Goal: Transaction & Acquisition: Book appointment/travel/reservation

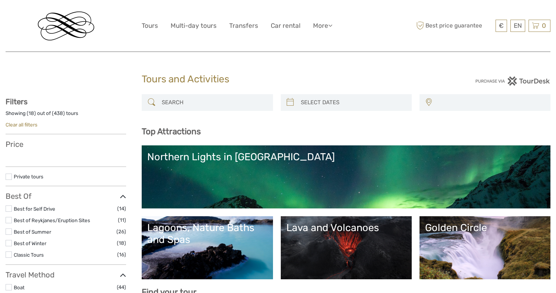
select select
click at [291, 103] on icon at bounding box center [290, 102] width 8 height 12
select select
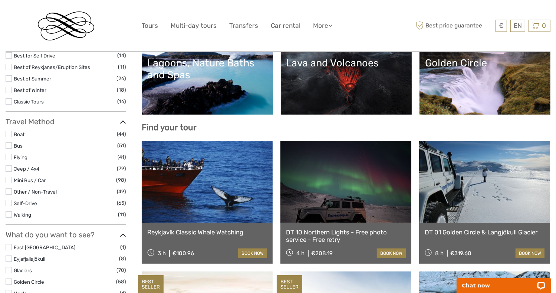
scroll to position [165, 0]
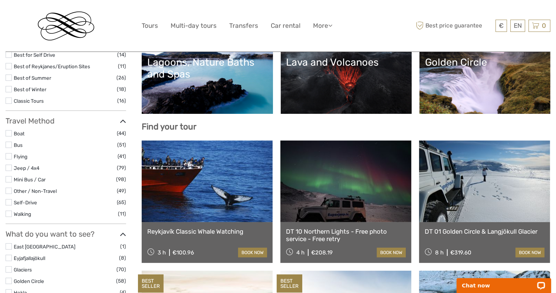
click at [9, 167] on label at bounding box center [9, 168] width 6 height 6
click at [0, 0] on input "checkbox" at bounding box center [0, 0] width 0 height 0
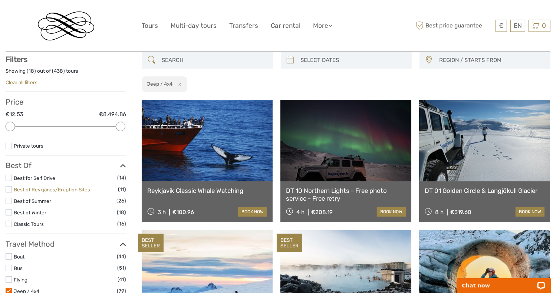
scroll to position [42, 0]
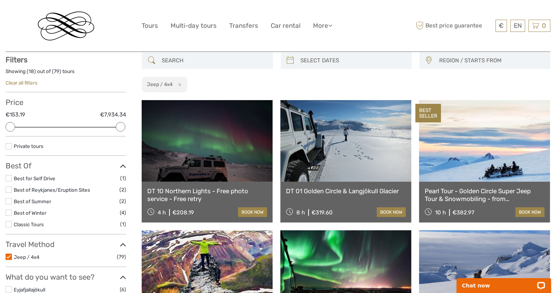
click at [10, 256] on label at bounding box center [9, 257] width 6 height 6
click at [0, 0] on input "checkbox" at bounding box center [0, 0] width 0 height 0
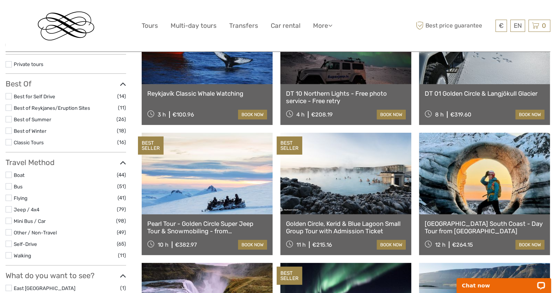
scroll to position [126, 0]
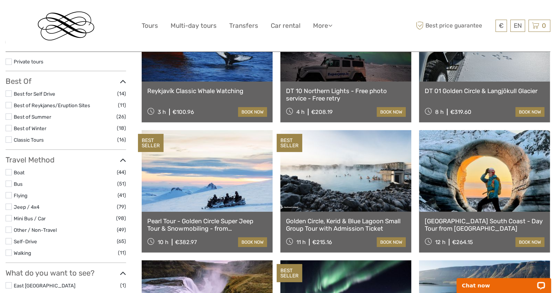
click at [10, 195] on label at bounding box center [9, 195] width 6 height 6
click at [0, 0] on input "checkbox" at bounding box center [0, 0] width 0 height 0
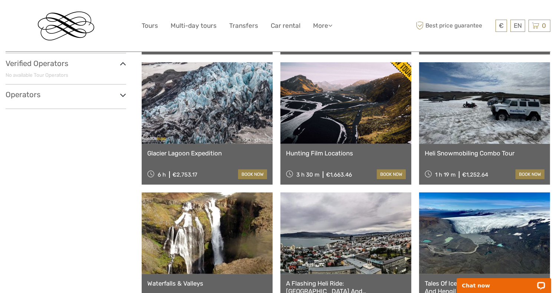
scroll to position [471, 0]
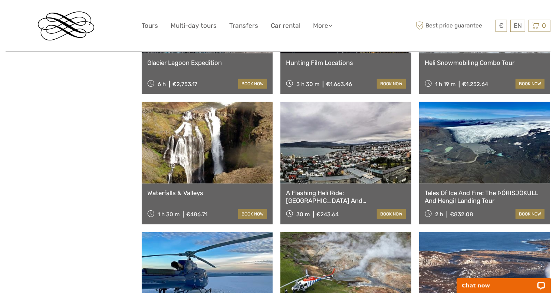
click at [328, 152] on link at bounding box center [345, 143] width 131 height 82
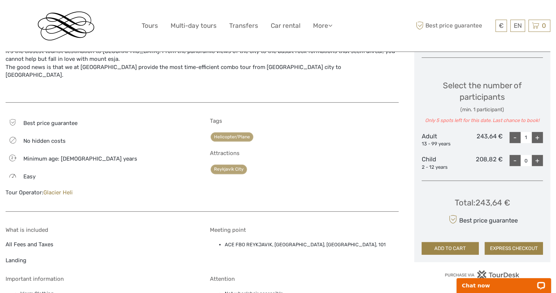
scroll to position [299, 0]
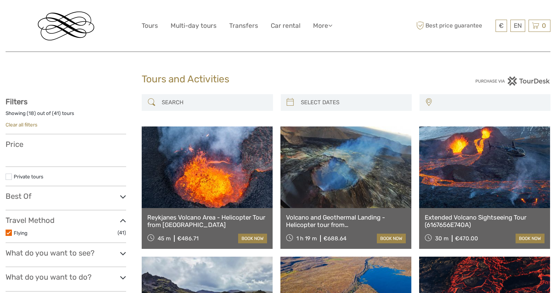
select select
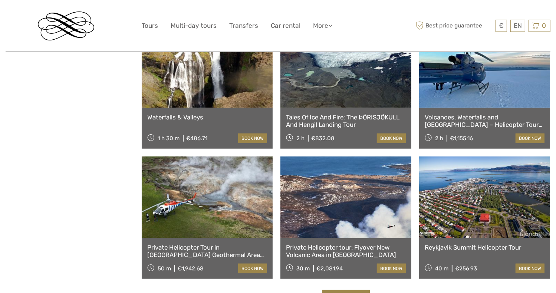
select select
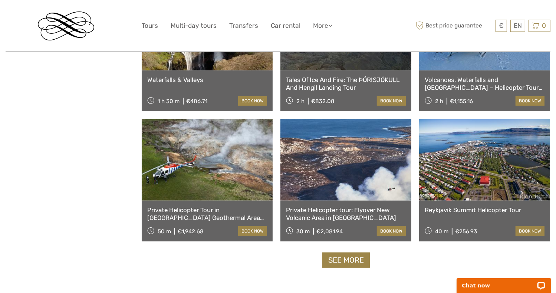
scroll to position [675, 0]
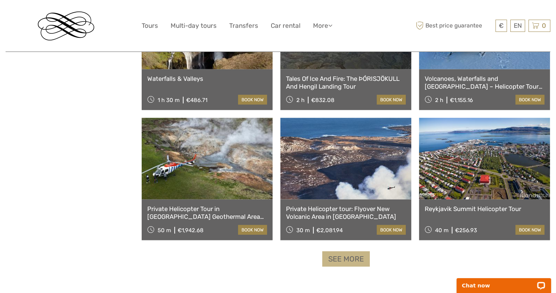
click at [345, 257] on link "See more" at bounding box center [345, 258] width 47 height 15
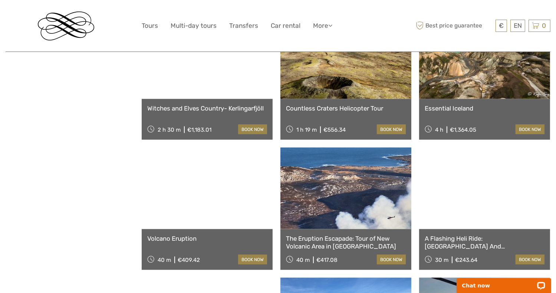
scroll to position [1036, 0]
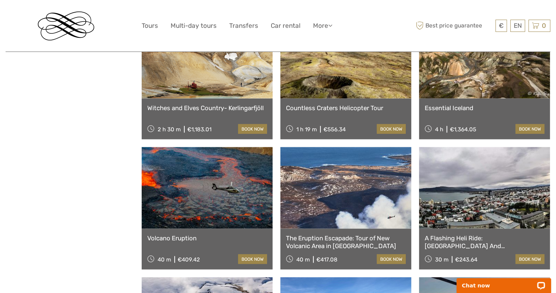
click at [346, 173] on link at bounding box center [345, 188] width 131 height 82
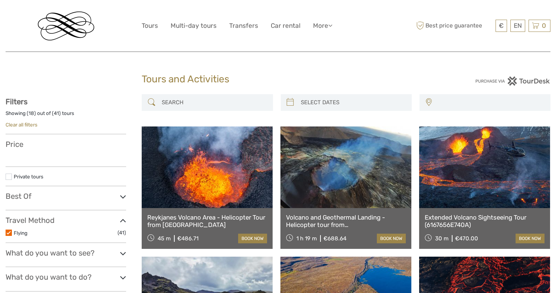
select select
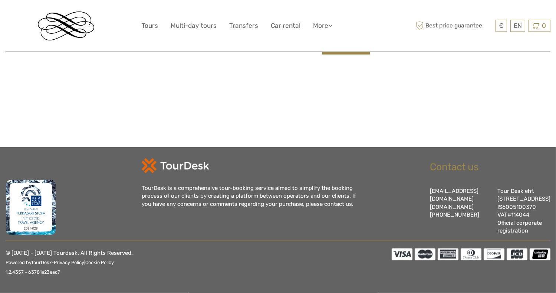
select select
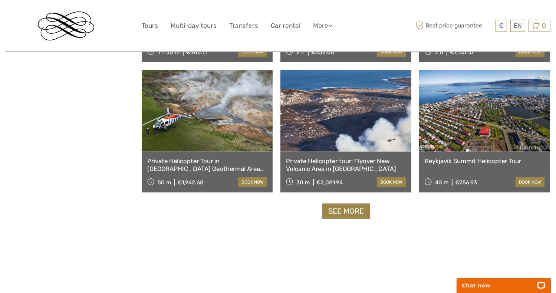
scroll to position [724, 0]
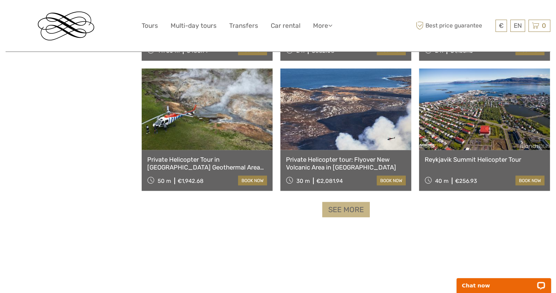
click at [358, 211] on link "See more" at bounding box center [345, 209] width 47 height 15
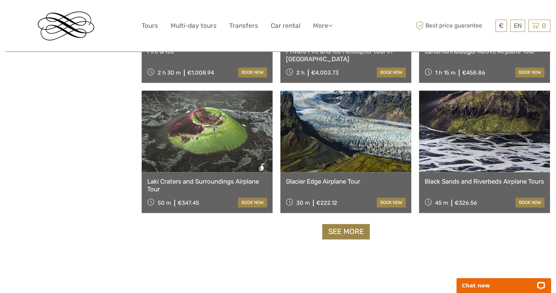
scroll to position [1485, 0]
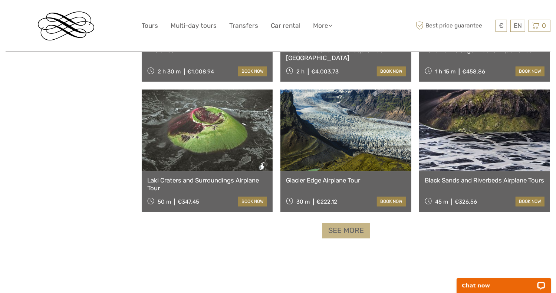
click at [341, 231] on link "See more" at bounding box center [345, 230] width 47 height 15
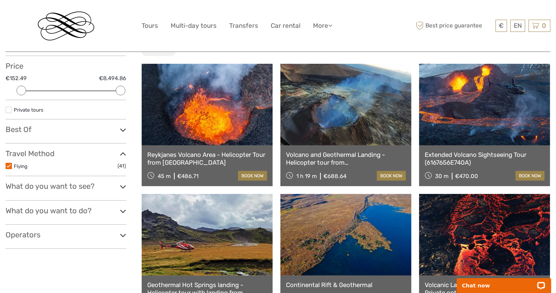
scroll to position [0, 0]
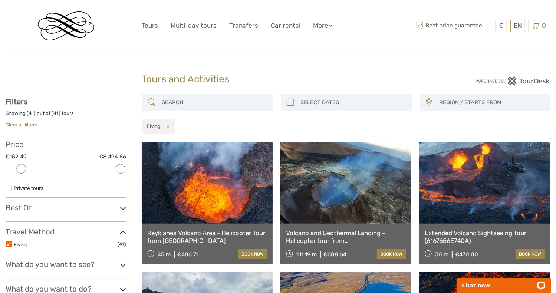
click at [9, 242] on label at bounding box center [9, 244] width 6 height 6
click at [0, 0] on input "checkbox" at bounding box center [0, 0] width 0 height 0
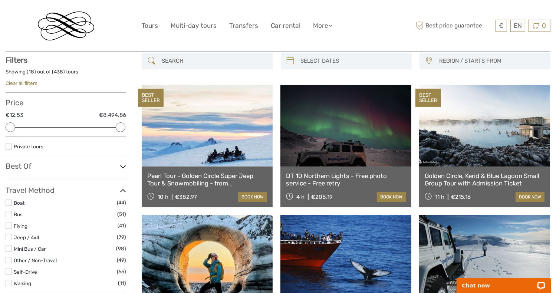
scroll to position [42, 0]
click at [9, 238] on label at bounding box center [9, 237] width 6 height 6
click at [0, 0] on input "checkbox" at bounding box center [0, 0] width 0 height 0
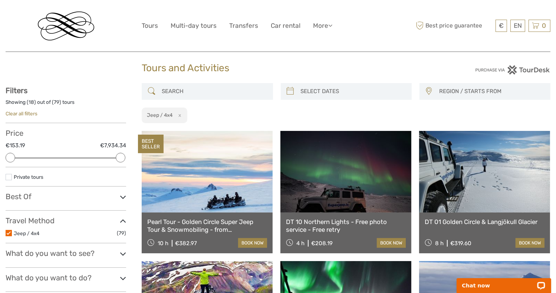
scroll to position [9, 0]
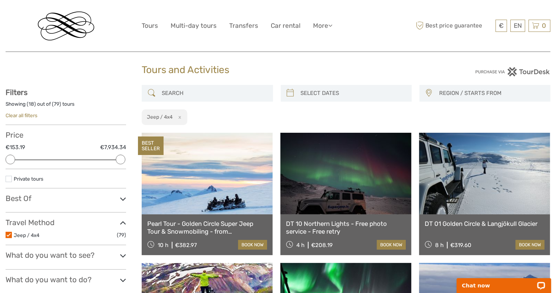
type input "[DATE]"
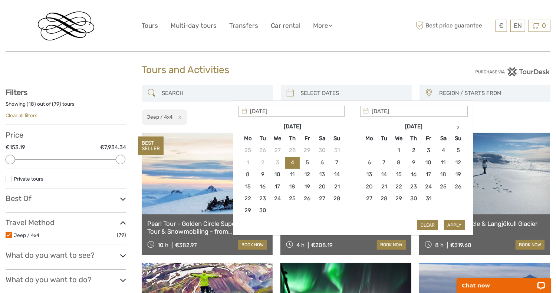
click at [300, 93] on input "search" at bounding box center [353, 93] width 110 height 13
type input "[DATE]"
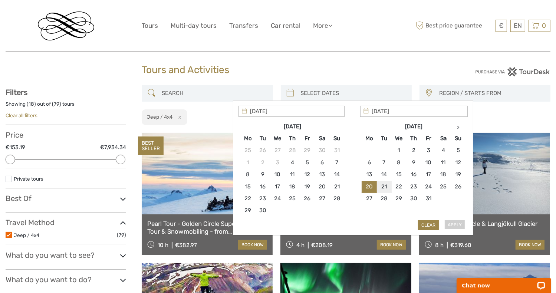
type input "[DATE]"
click at [430, 227] on button "Clear" at bounding box center [428, 225] width 21 height 10
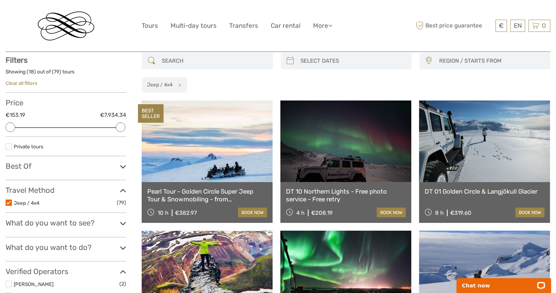
scroll to position [42, 0]
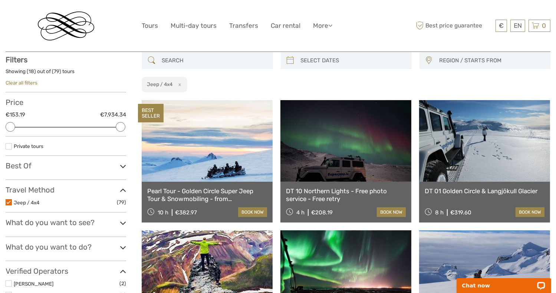
type input "[DATE]"
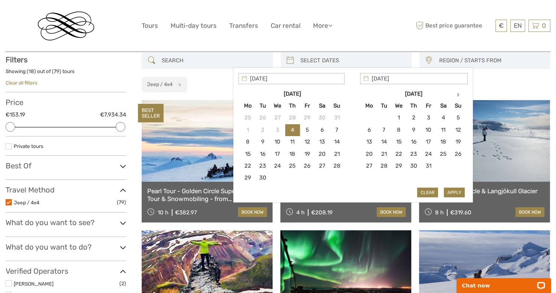
click at [364, 65] on input "search" at bounding box center [353, 60] width 110 height 13
type input "[DATE]"
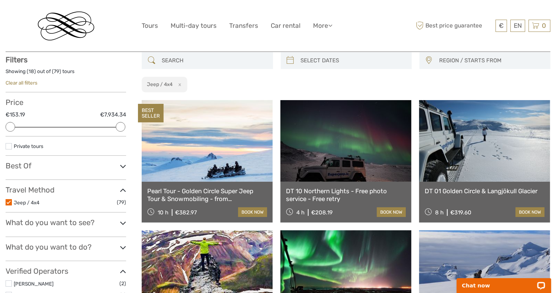
click at [487, 86] on div "REGION / STARTS FROM [GEOGRAPHIC_DATA] North [GEOGRAPHIC_DATA] / [GEOGRAPHIC_DA…" at bounding box center [346, 72] width 409 height 40
click at [198, 63] on input "search" at bounding box center [214, 60] width 110 height 13
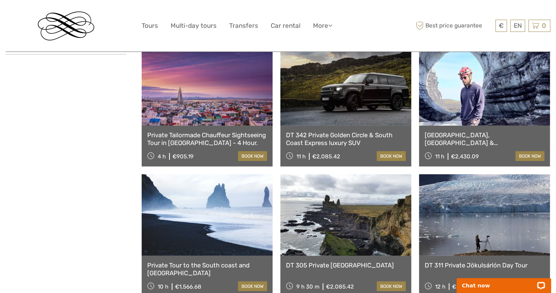
scroll to position [359, 0]
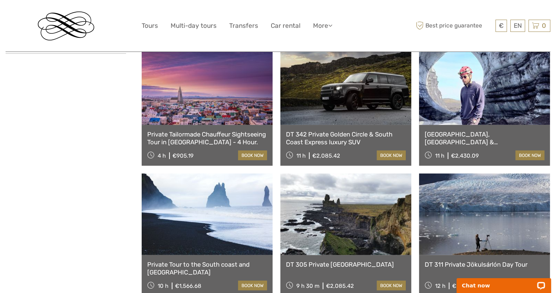
type input "privat"
drag, startPoint x: 346, startPoint y: 194, endPoint x: 297, endPoint y: 101, distance: 104.9
click at [297, 101] on link at bounding box center [345, 84] width 131 height 82
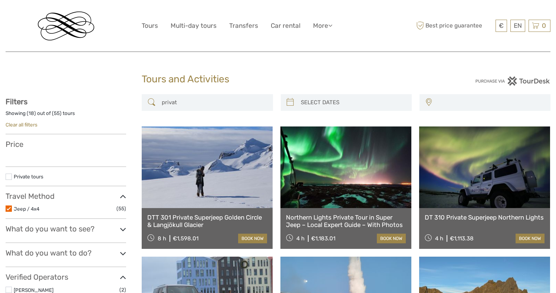
select select
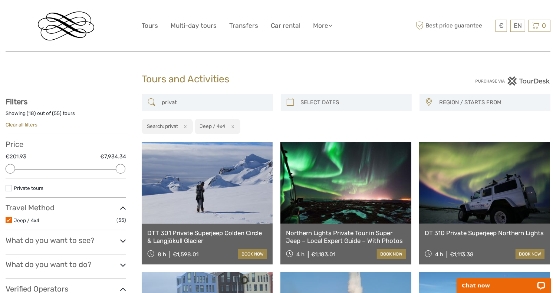
click at [448, 102] on span "REGION / STARTS FROM" at bounding box center [491, 102] width 111 height 12
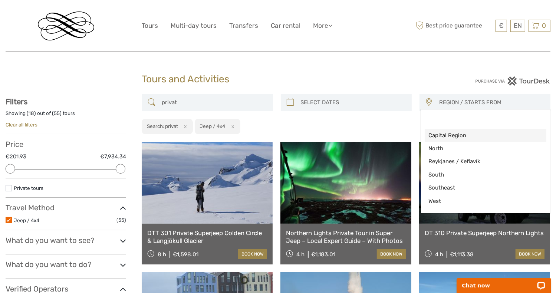
click at [449, 134] on span "Capital Region" at bounding box center [479, 136] width 102 height 8
select select "Capital Region"
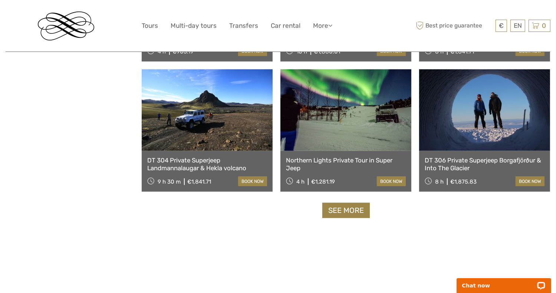
scroll to position [724, 0]
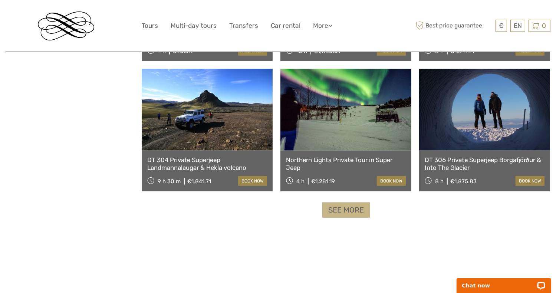
click at [350, 211] on link "See more" at bounding box center [345, 210] width 47 height 15
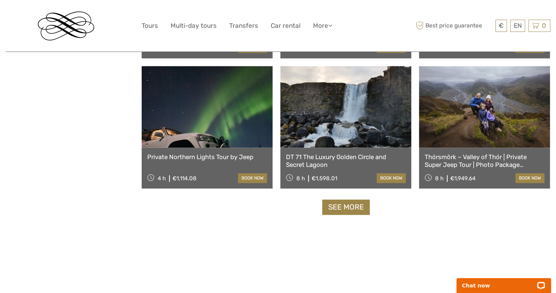
scroll to position [1509, 0]
click at [355, 205] on link "See more" at bounding box center [345, 206] width 47 height 15
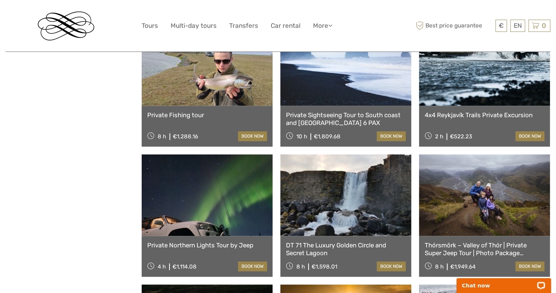
scroll to position [1402, 0]
